Goal: Information Seeking & Learning: Check status

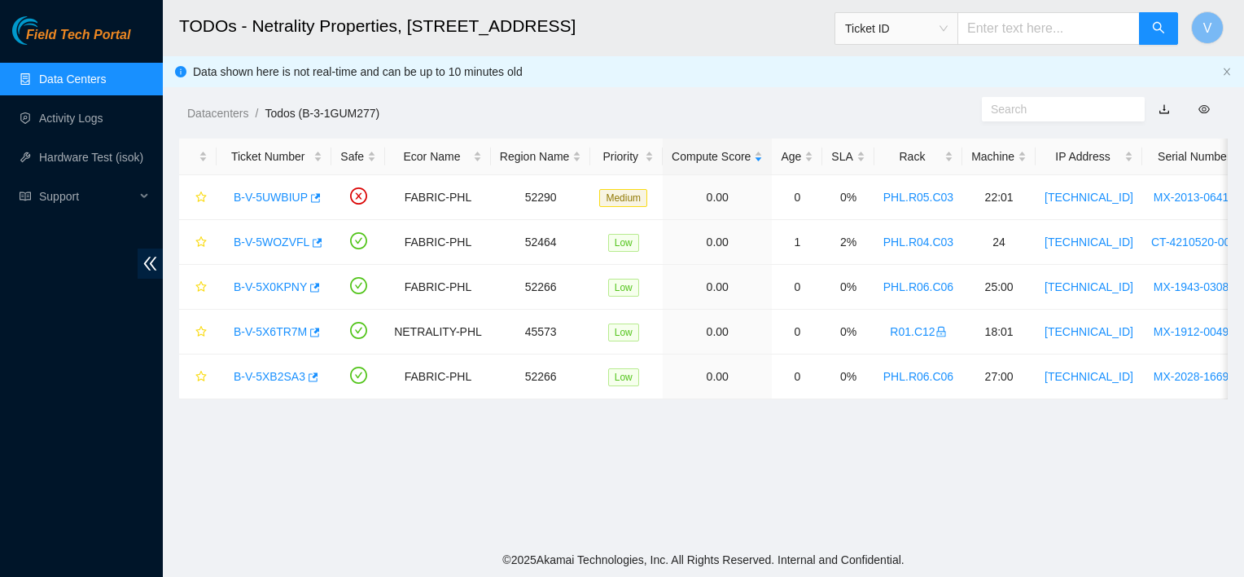
scroll to position [173, 0]
click at [612, 72] on div "Datacenters / Todos (B-3-1GUM277) /" at bounding box center [568, 76] width 811 height 91
click at [775, 97] on div "Datacenters / Todos (B-3-1GUM277) /" at bounding box center [568, 76] width 811 height 91
click at [277, 244] on link "B-V-5WOZVFL" at bounding box center [272, 241] width 76 height 13
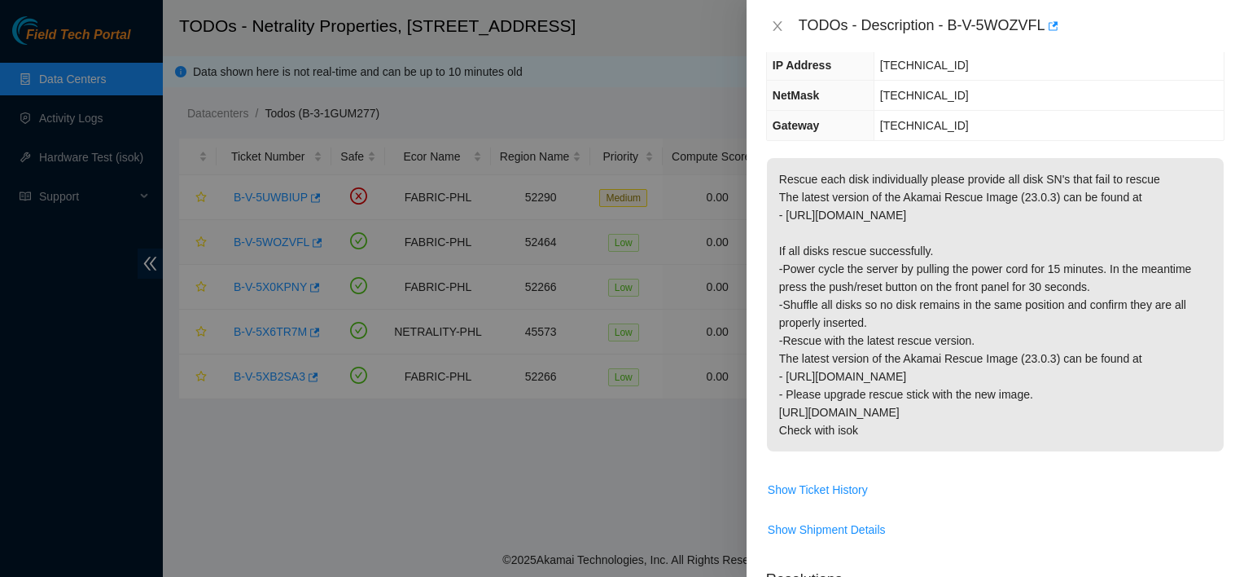
scroll to position [119, 0]
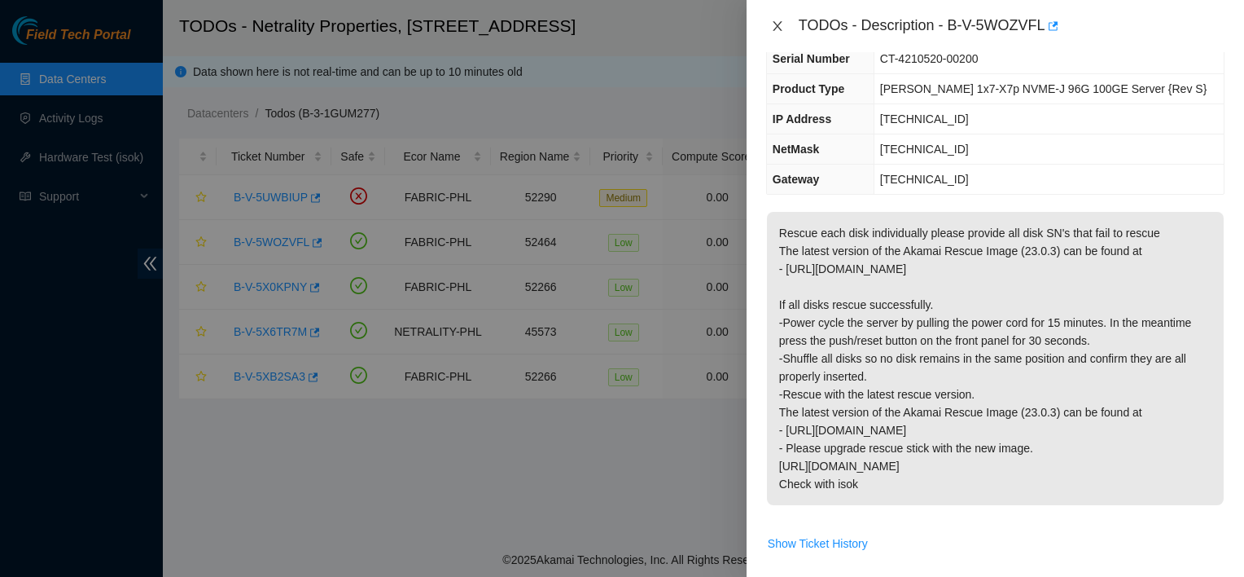
click at [779, 29] on icon "close" at bounding box center [777, 26] width 13 height 13
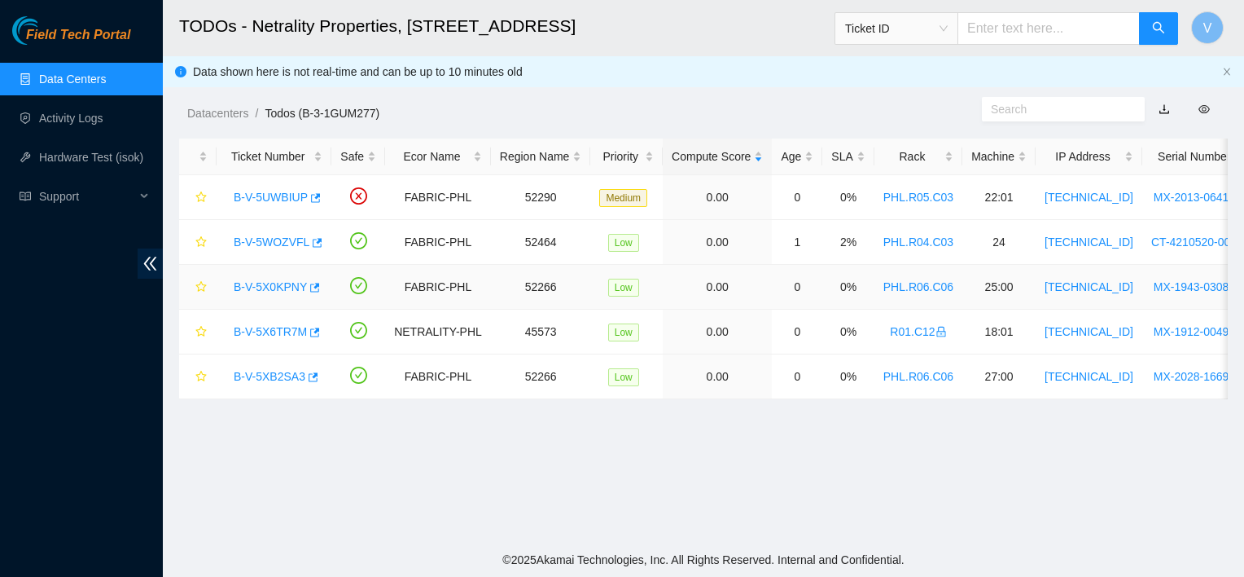
scroll to position [173, 0]
click at [276, 284] on link "B-V-5X0KPNY" at bounding box center [270, 286] width 73 height 13
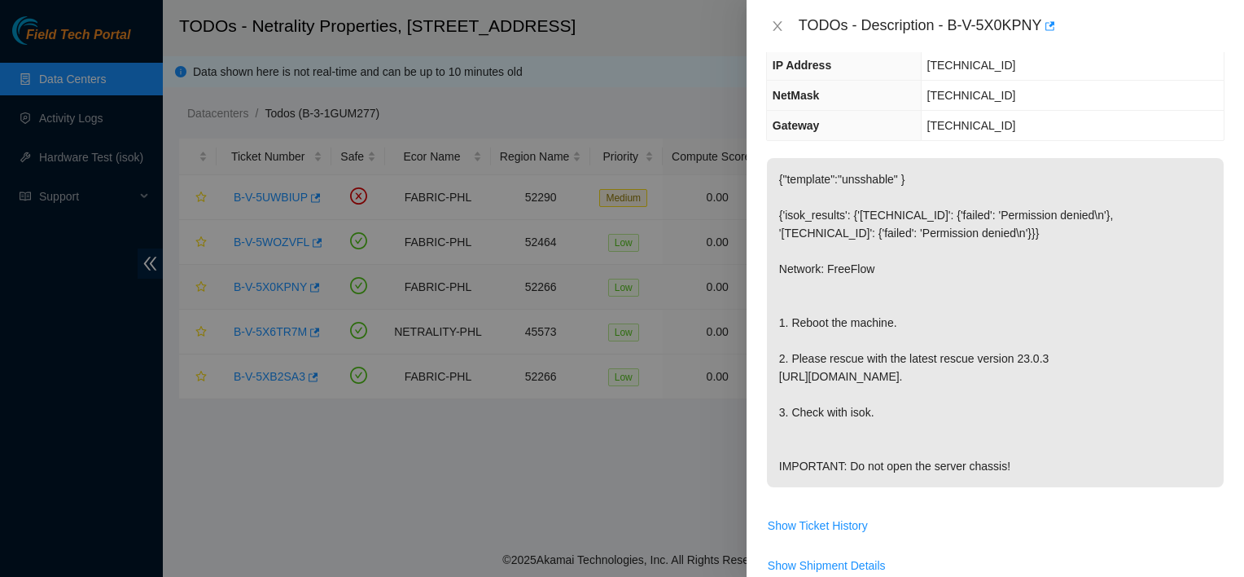
scroll to position [119, 0]
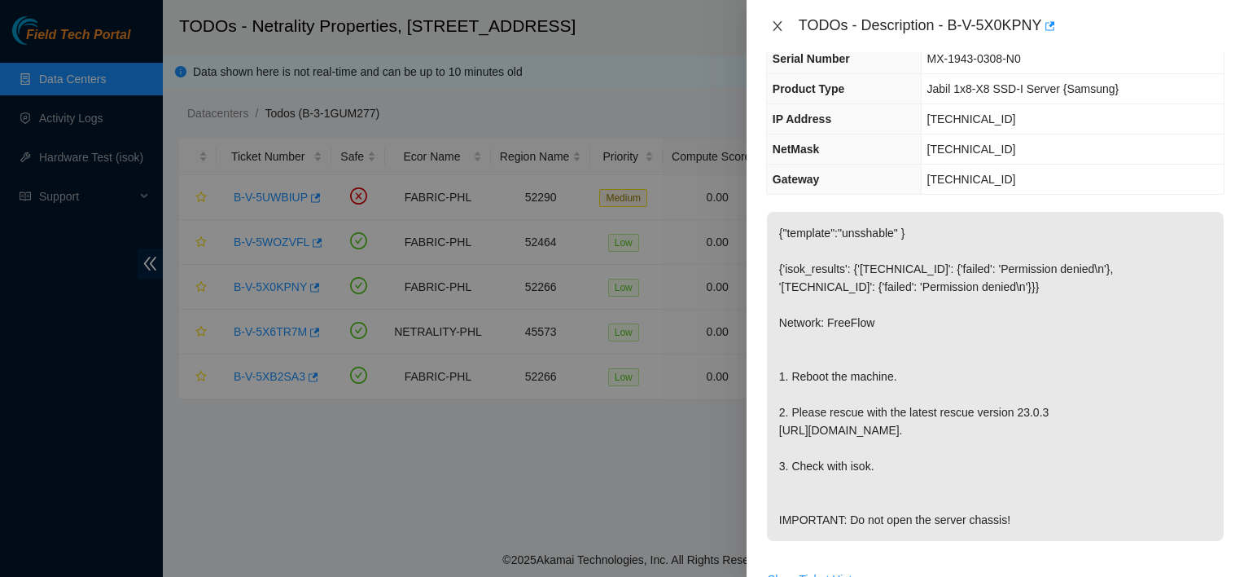
click at [775, 29] on icon "close" at bounding box center [777, 26] width 9 height 10
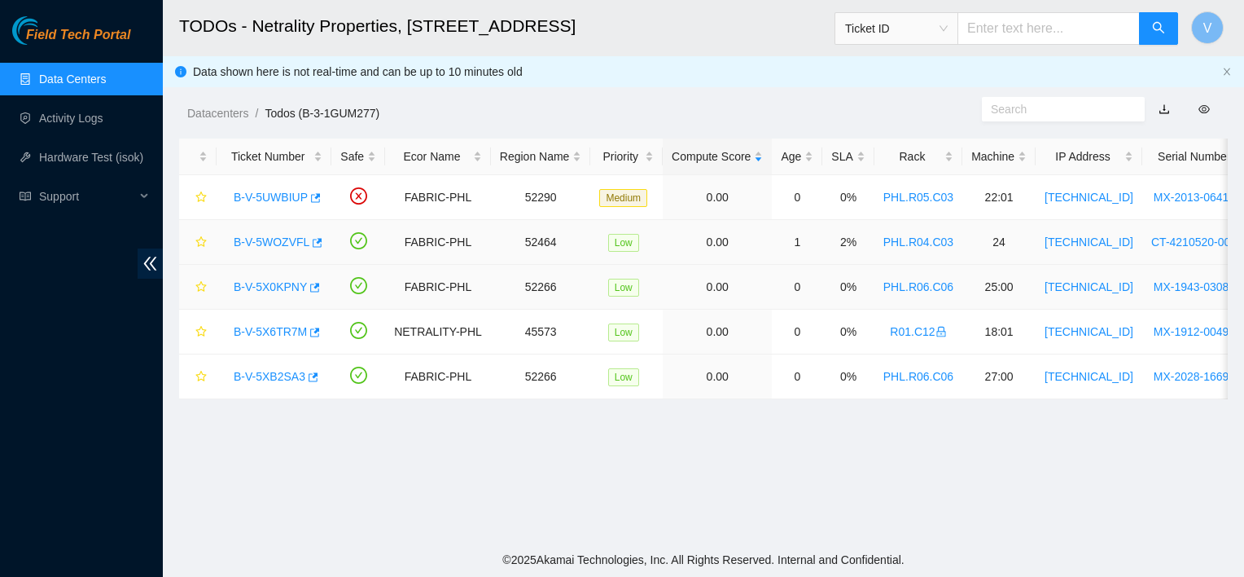
scroll to position [173, 0]
click at [257, 387] on div "B-V-5XB2SA3" at bounding box center [274, 376] width 97 height 26
click at [264, 379] on link "B-V-5XB2SA3" at bounding box center [270, 376] width 72 height 13
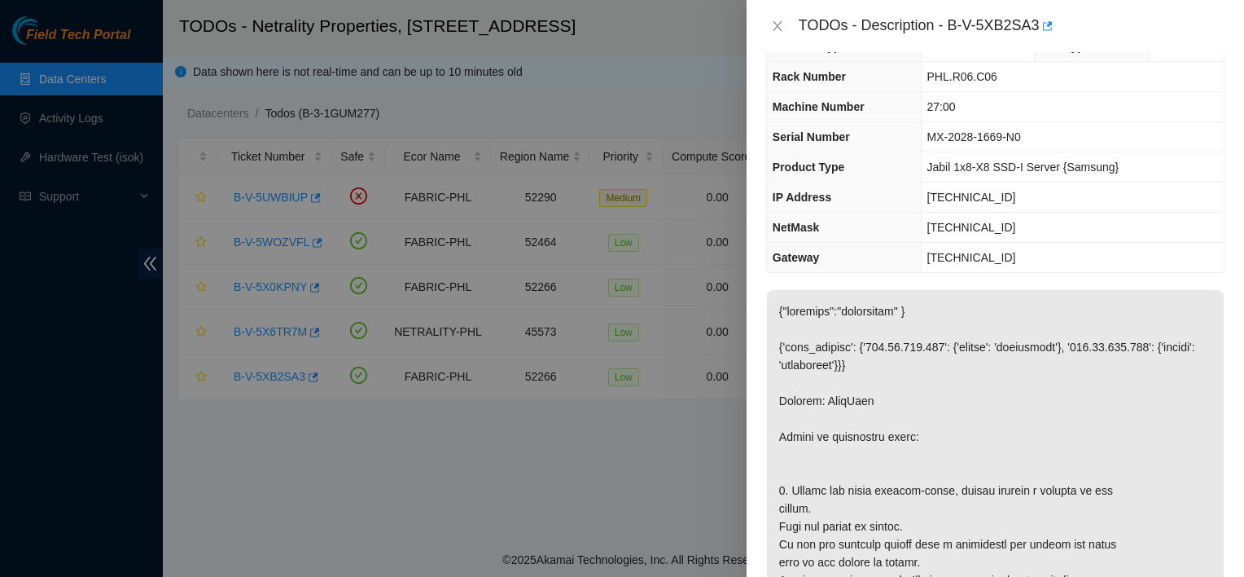
scroll to position [34, 0]
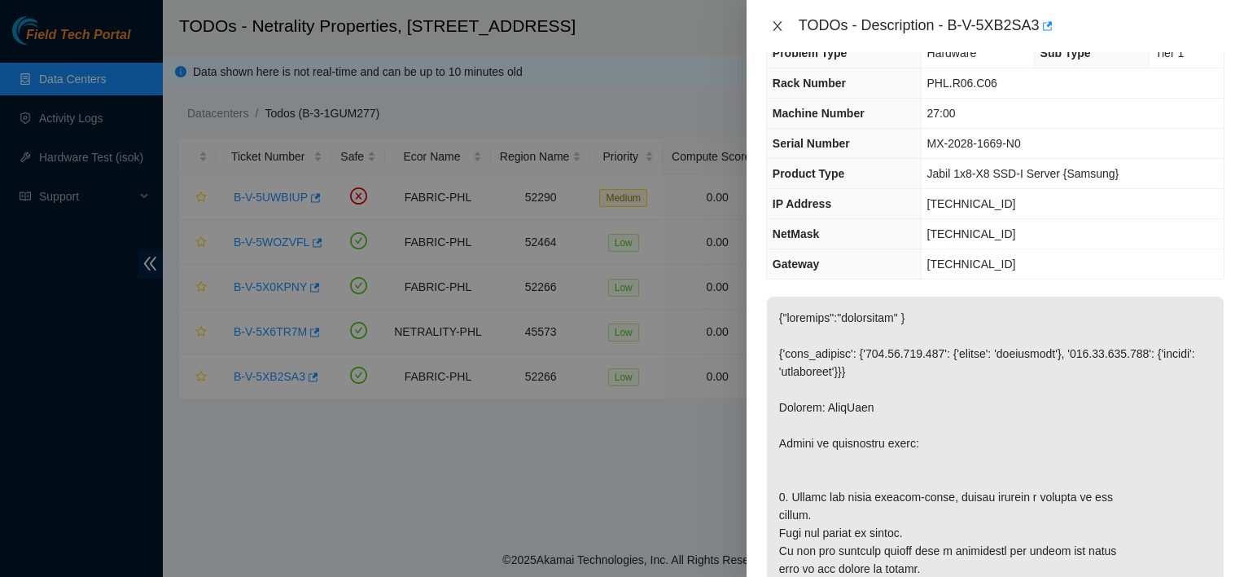
click at [782, 30] on icon "close" at bounding box center [777, 26] width 13 height 13
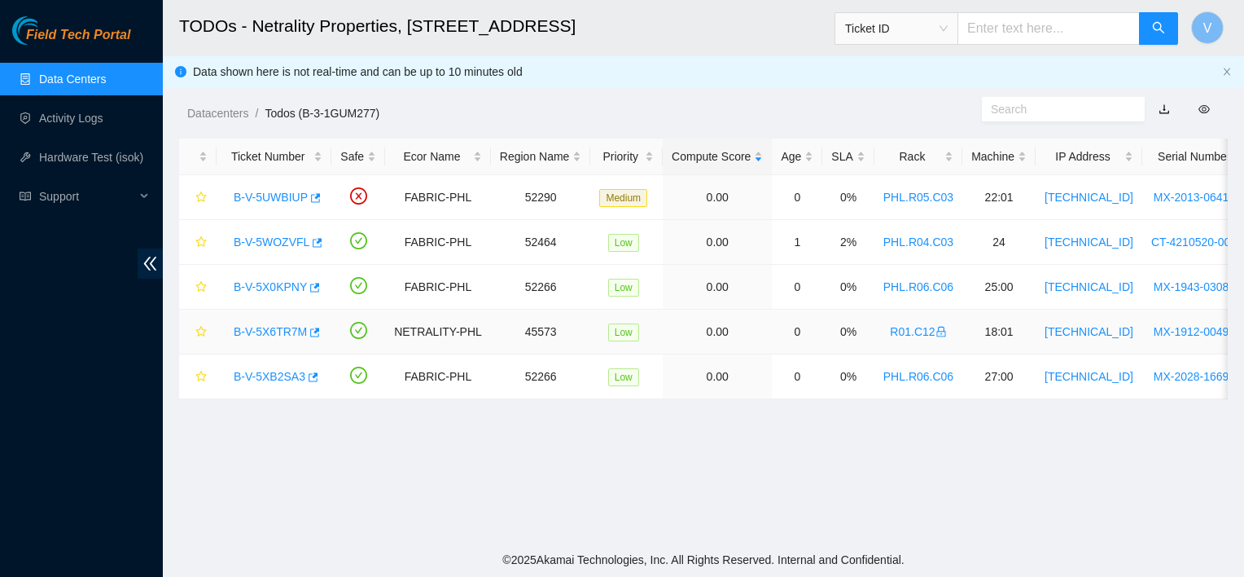
click at [278, 329] on link "B-V-5X6TR7M" at bounding box center [270, 331] width 73 height 13
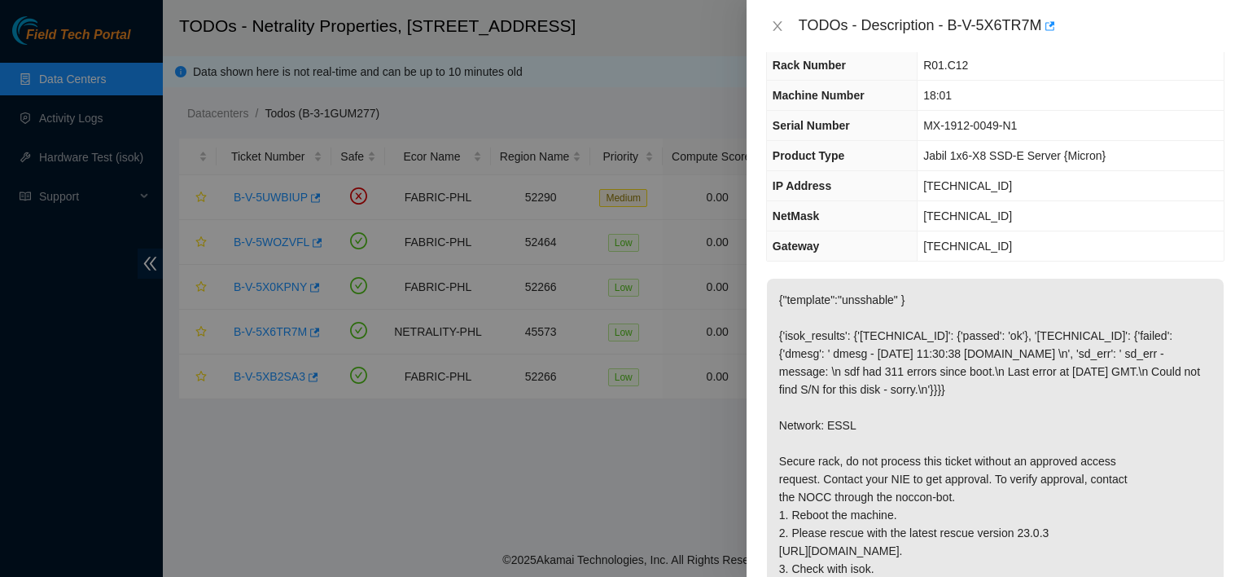
scroll to position [0, 0]
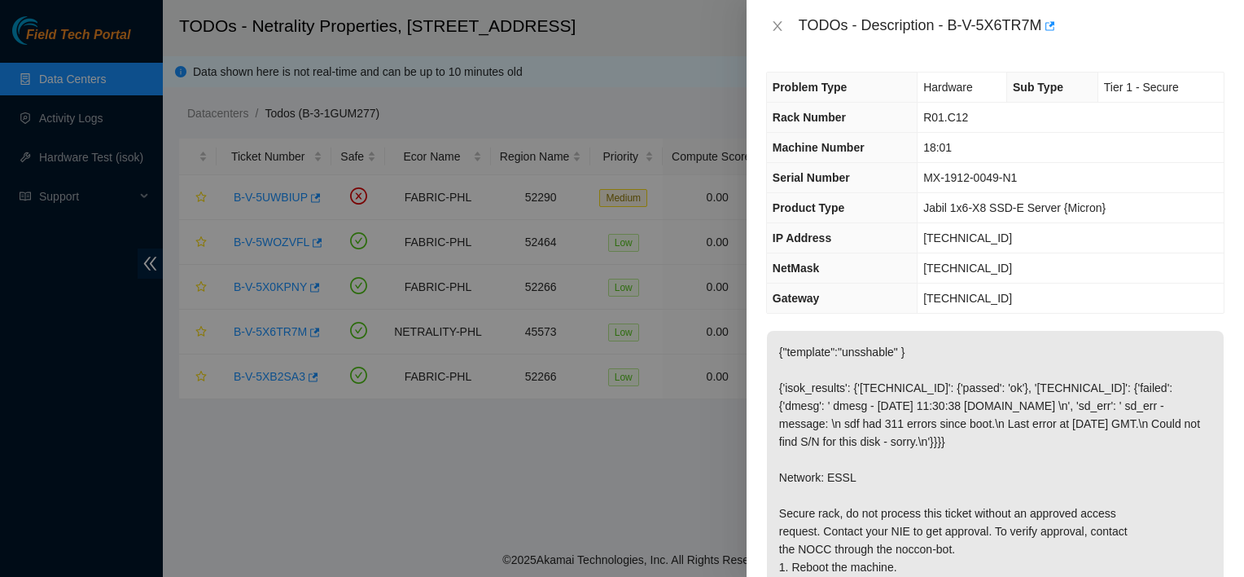
click at [778, 35] on div "TODOs - Description - B-V-5X6TR7M" at bounding box center [995, 26] width 459 height 26
click at [778, 29] on icon "close" at bounding box center [777, 26] width 13 height 13
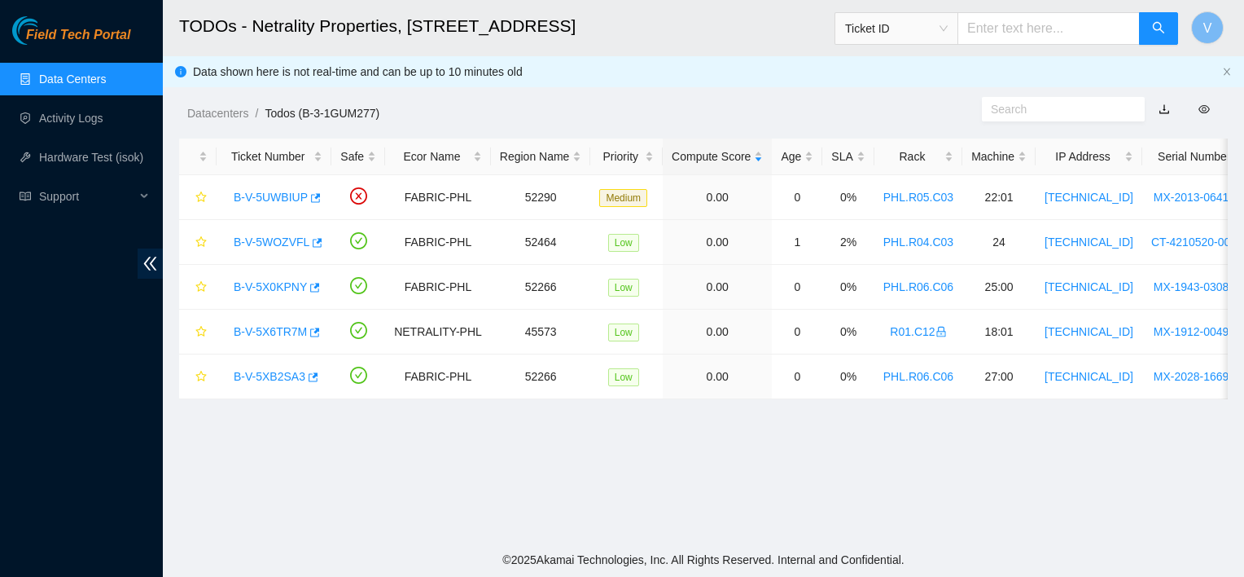
click at [689, 89] on div "Datacenters / Todos (B-3-1GUM277) /" at bounding box center [568, 76] width 811 height 91
click at [265, 367] on div "B-V-5XB2SA3" at bounding box center [274, 376] width 97 height 26
click at [264, 376] on link "B-V-5XB2SA3" at bounding box center [270, 376] width 72 height 13
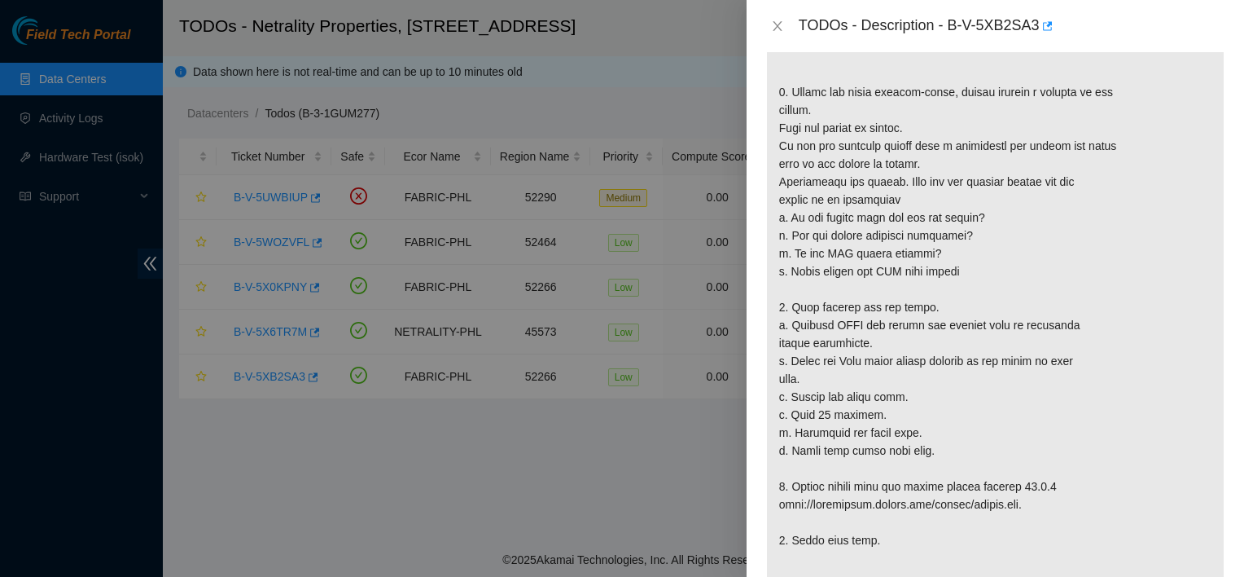
scroll to position [438, 0]
click at [611, 489] on div at bounding box center [622, 288] width 1244 height 577
click at [778, 24] on icon "close" at bounding box center [777, 26] width 13 height 13
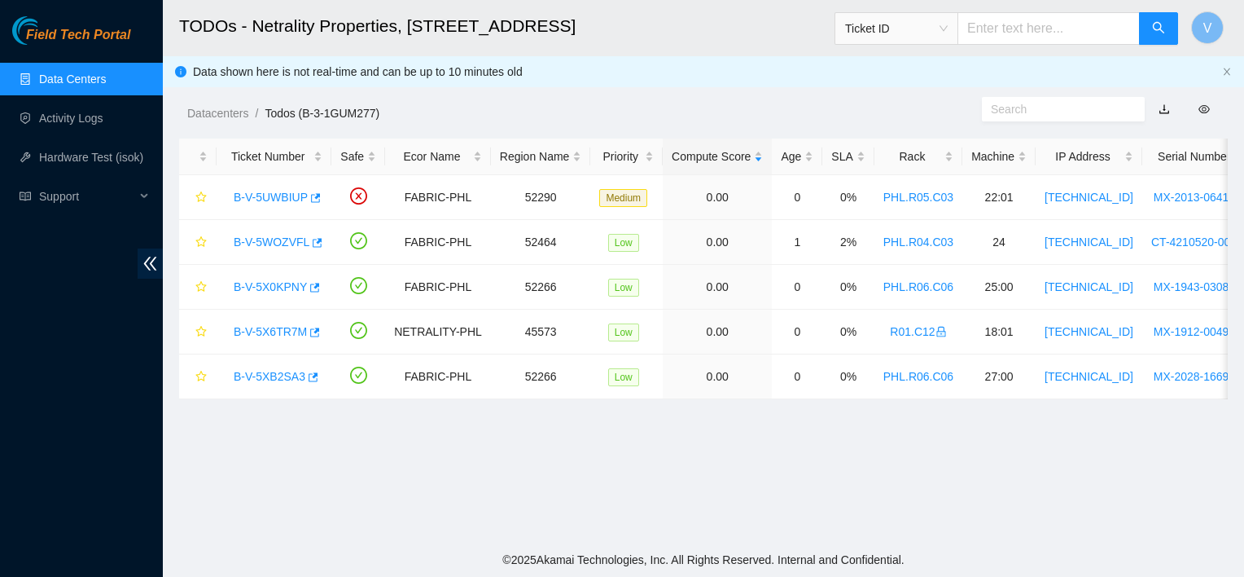
scroll to position [463, 0]
click at [277, 285] on link "B-V-5X0KPNY" at bounding box center [270, 286] width 73 height 13
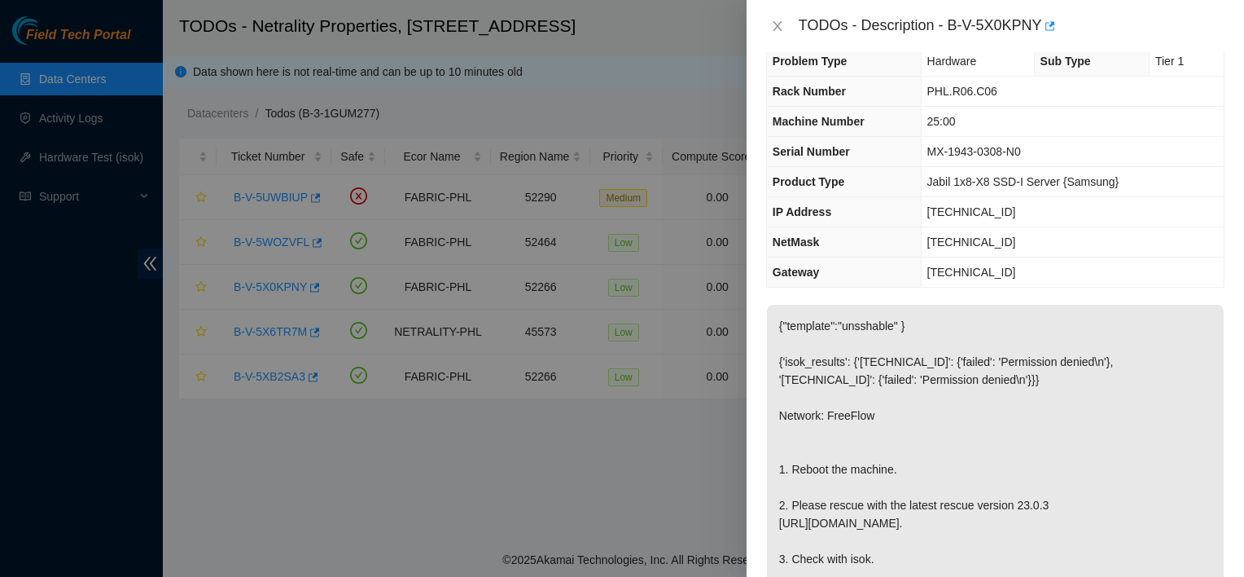
scroll to position [0, 0]
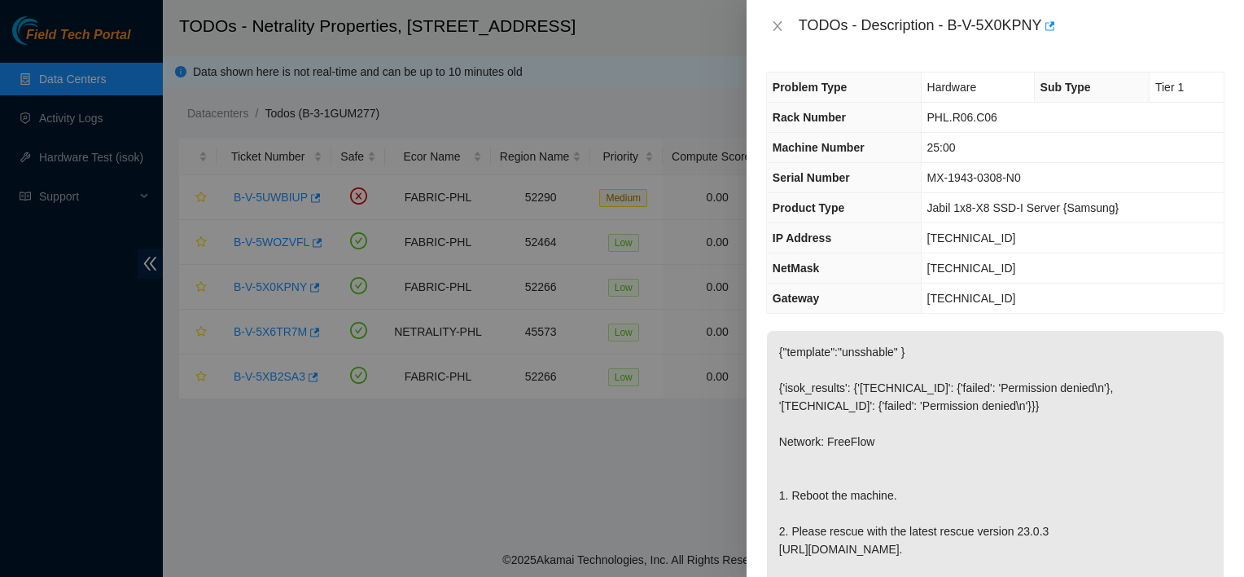
click at [762, 26] on div "TODOs - Description - B-V-5X0KPNY" at bounding box center [996, 26] width 498 height 52
click at [779, 26] on icon "close" at bounding box center [777, 26] width 13 height 13
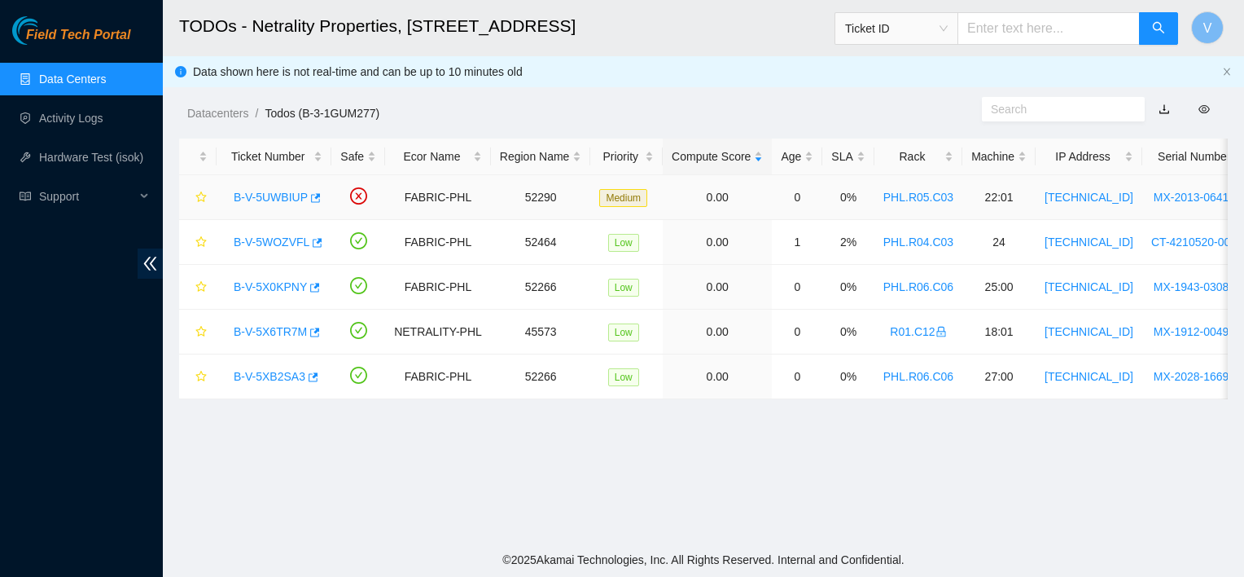
click at [272, 199] on link "B-V-5UWBIUP" at bounding box center [271, 197] width 74 height 13
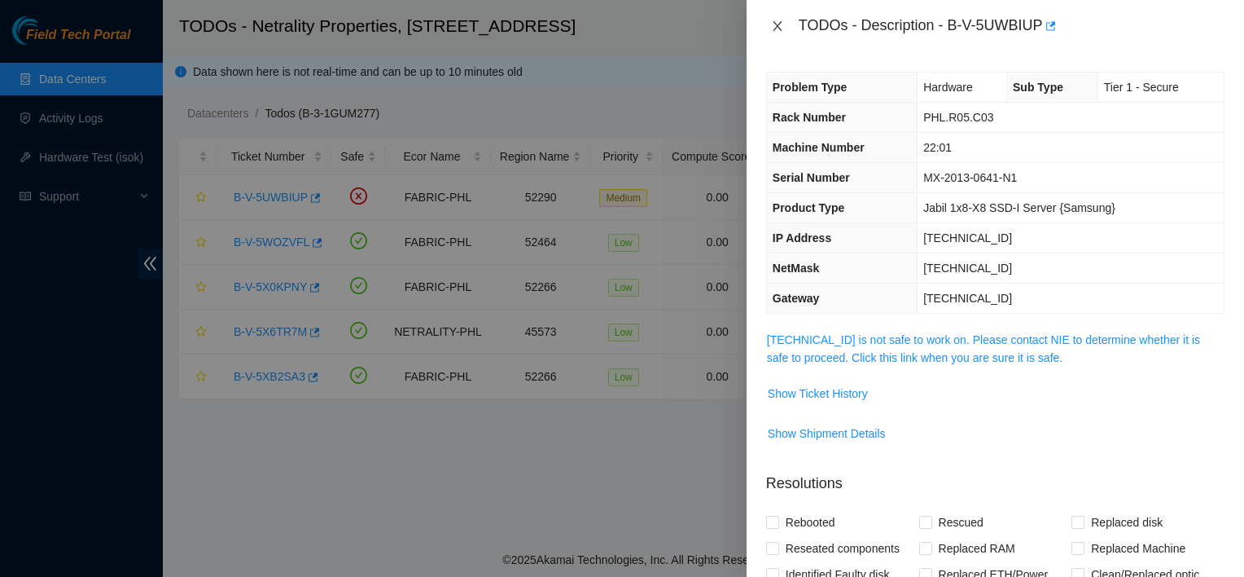
click at [779, 20] on icon "close" at bounding box center [777, 26] width 13 height 13
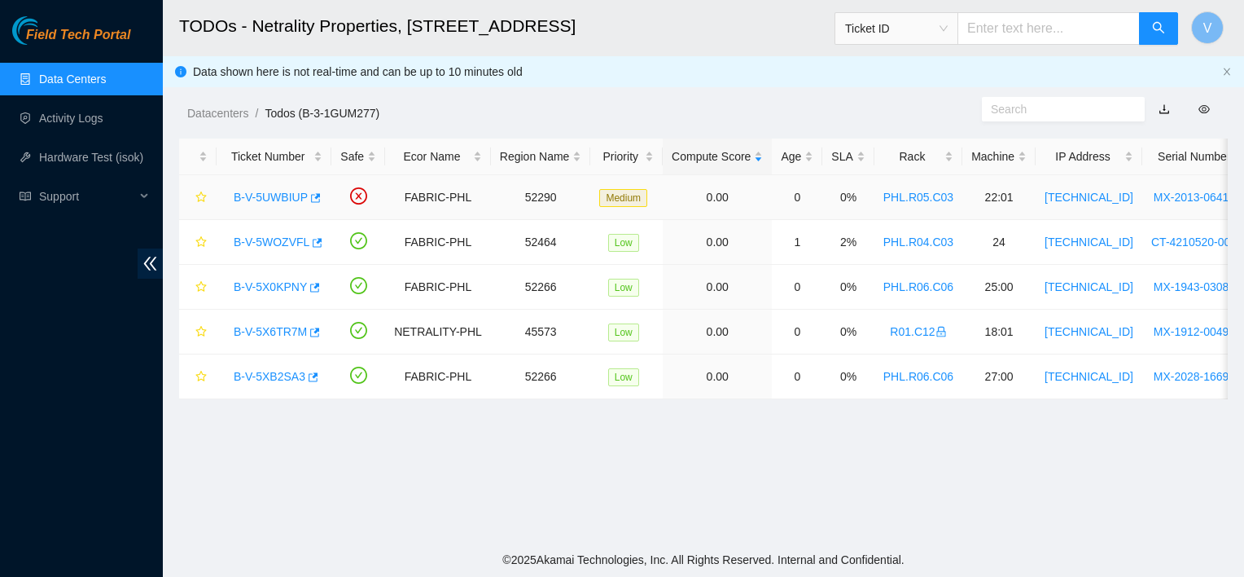
click at [276, 197] on link "B-V-5UWBIUP" at bounding box center [271, 197] width 74 height 13
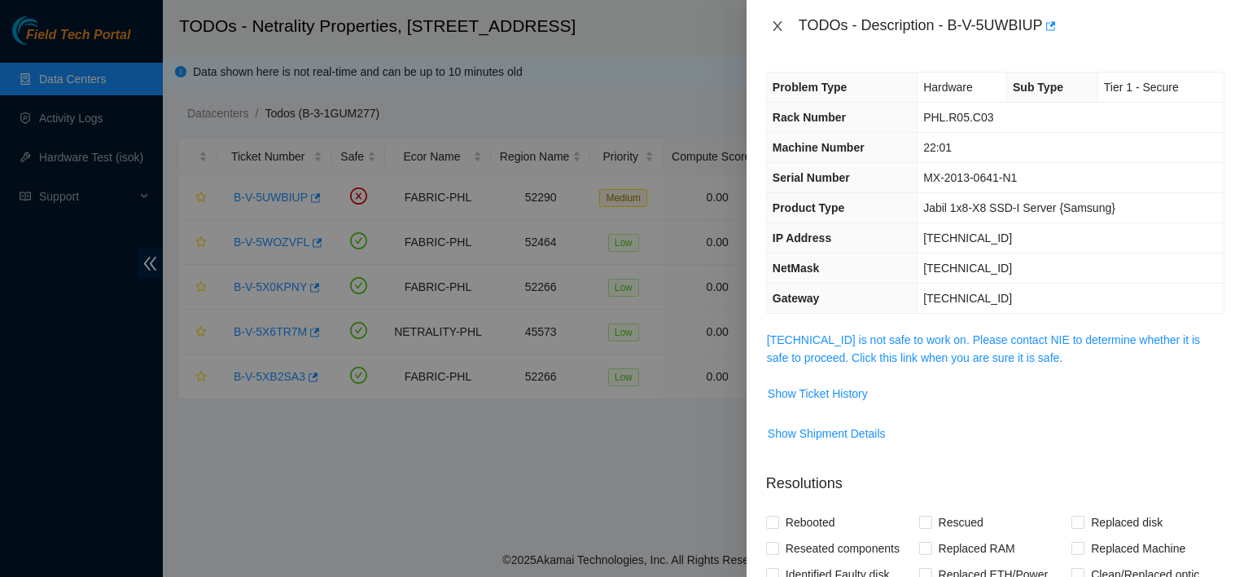
click at [779, 28] on icon "close" at bounding box center [777, 26] width 13 height 13
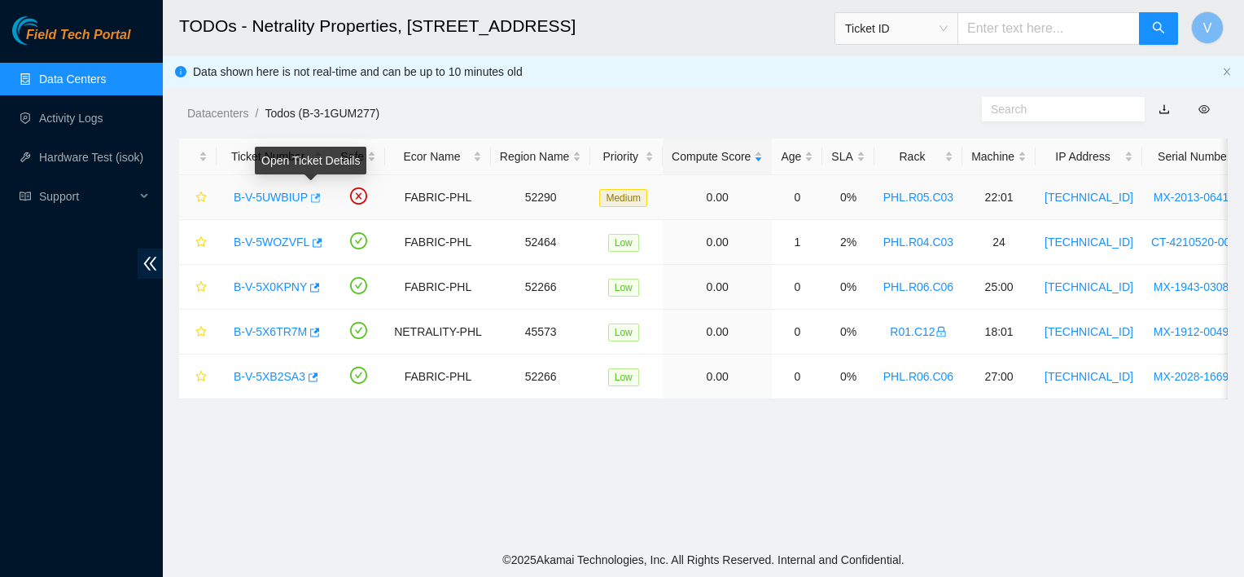
click at [311, 199] on icon "button" at bounding box center [316, 197] width 10 height 9
click at [293, 241] on link "B-V-5WOZVFL" at bounding box center [272, 241] width 76 height 13
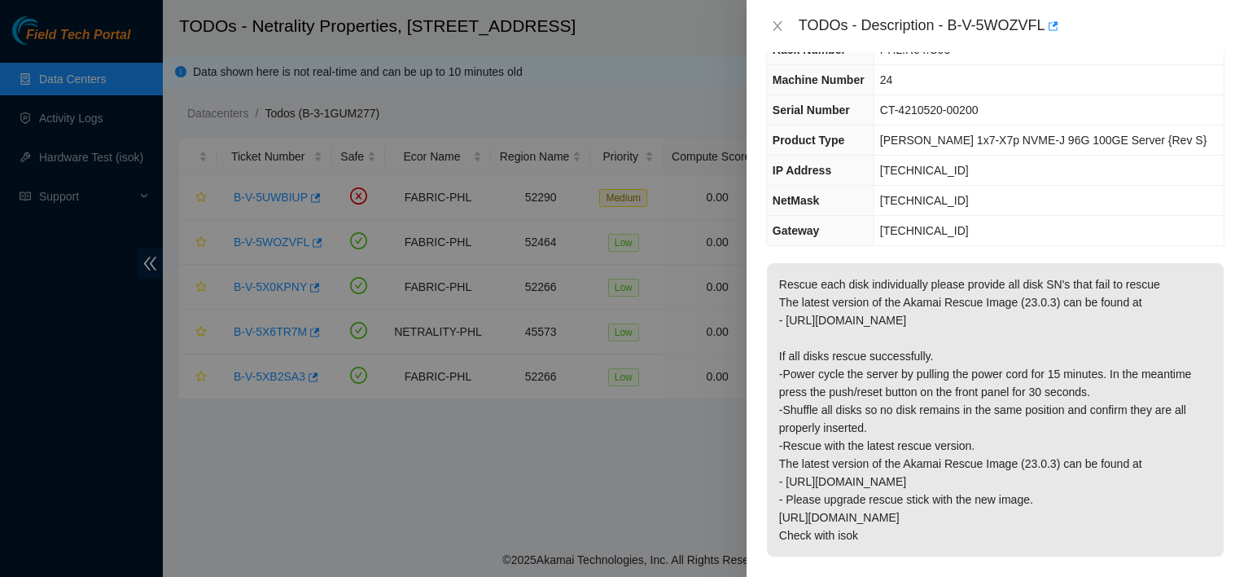
scroll to position [68, 0]
click at [779, 27] on icon "close" at bounding box center [777, 26] width 9 height 10
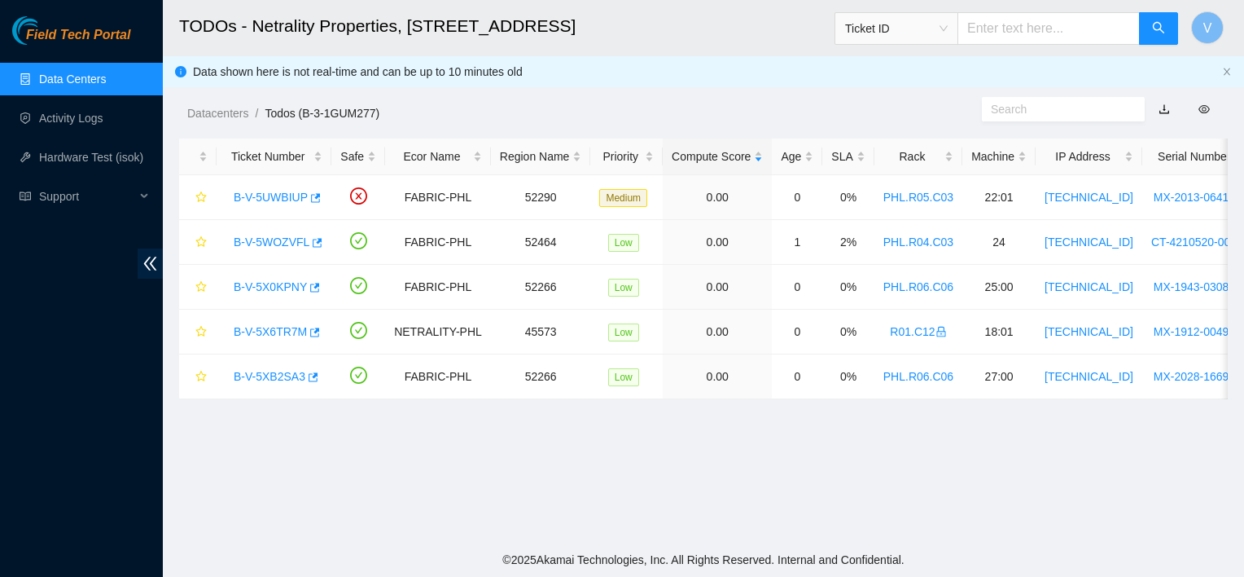
scroll to position [86, 0]
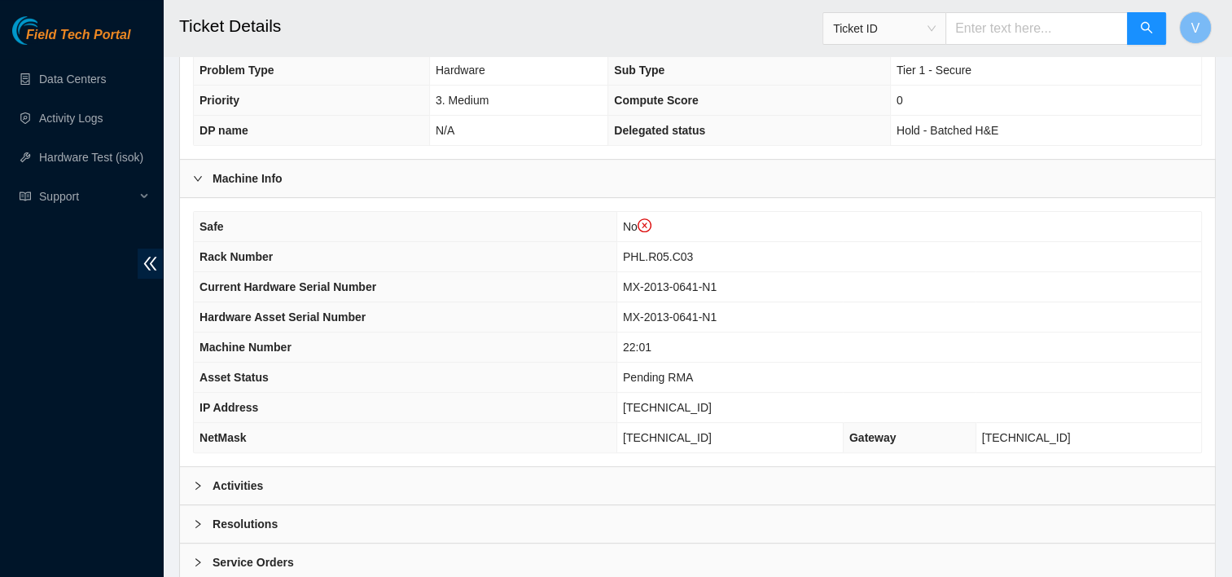
scroll to position [554, 0]
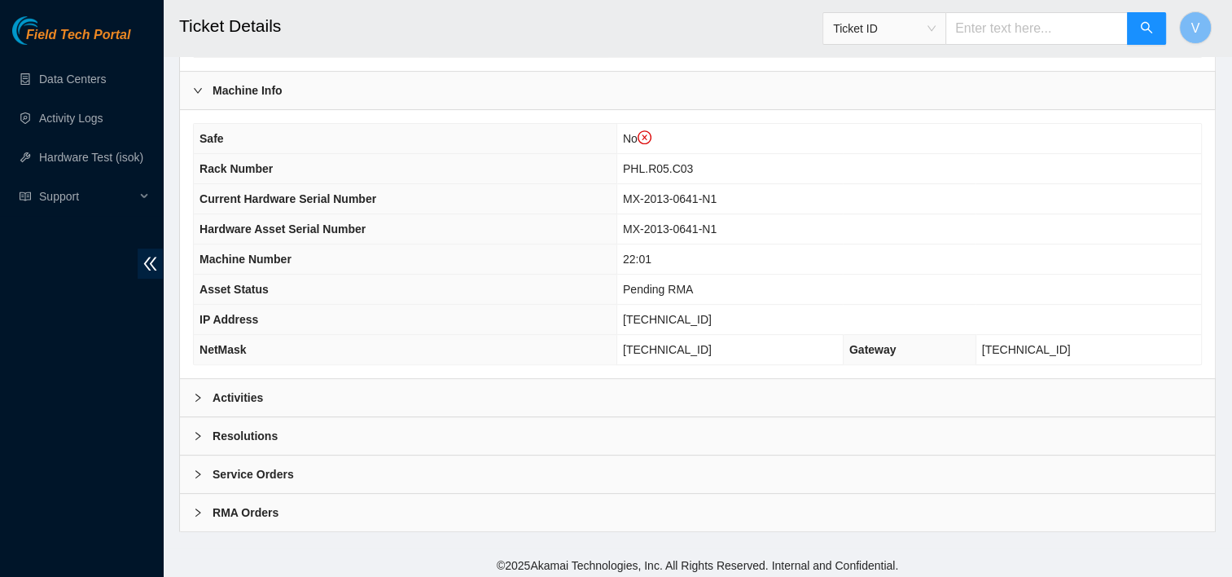
click at [277, 389] on div "Activities" at bounding box center [697, 397] width 1035 height 37
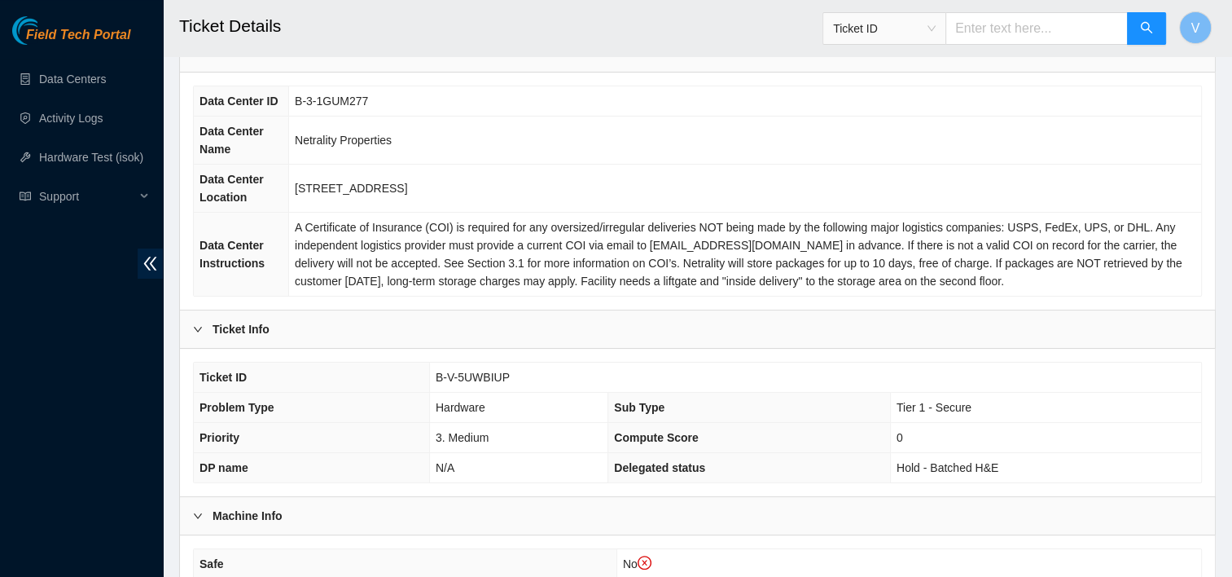
scroll to position [166, 0]
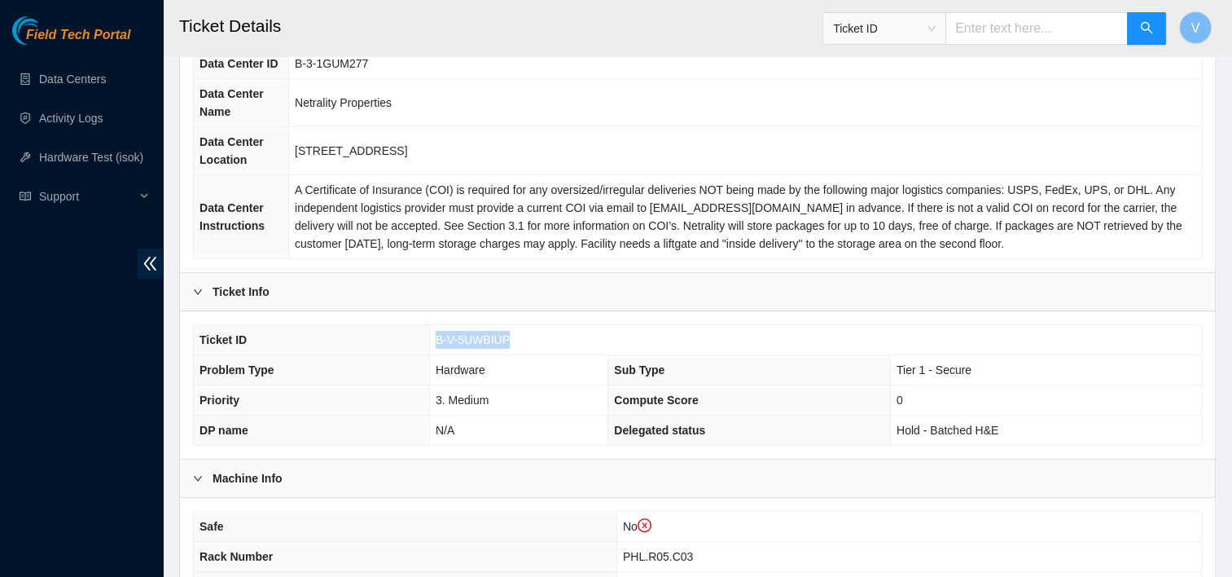
drag, startPoint x: 505, startPoint y: 341, endPoint x: 434, endPoint y: 331, distance: 71.6
click at [436, 333] on span "B-V-5UWBIUP" at bounding box center [473, 339] width 74 height 13
copy span "B-V-5UWBIUP"
